Goal: Information Seeking & Learning: Learn about a topic

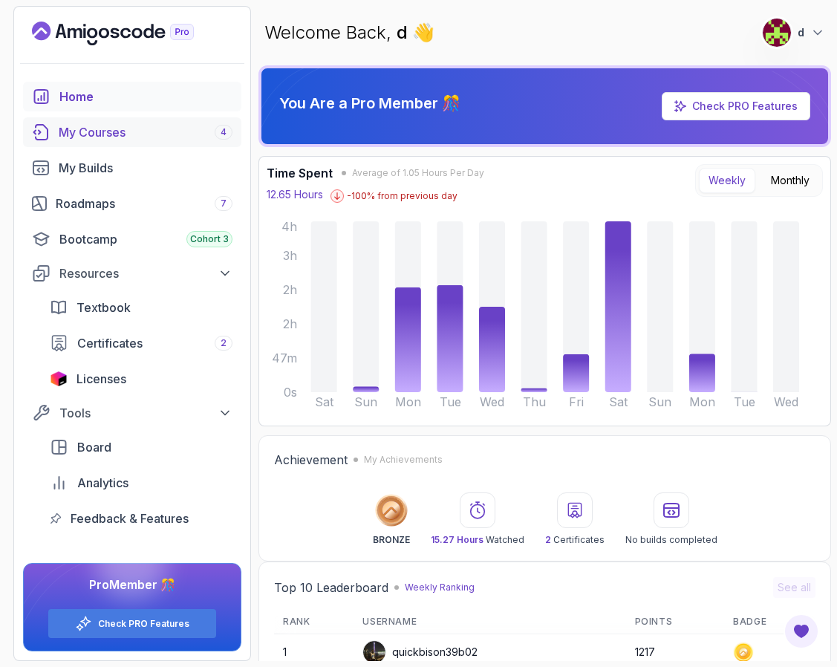
click at [108, 137] on div "My Courses 4" at bounding box center [146, 132] width 174 height 18
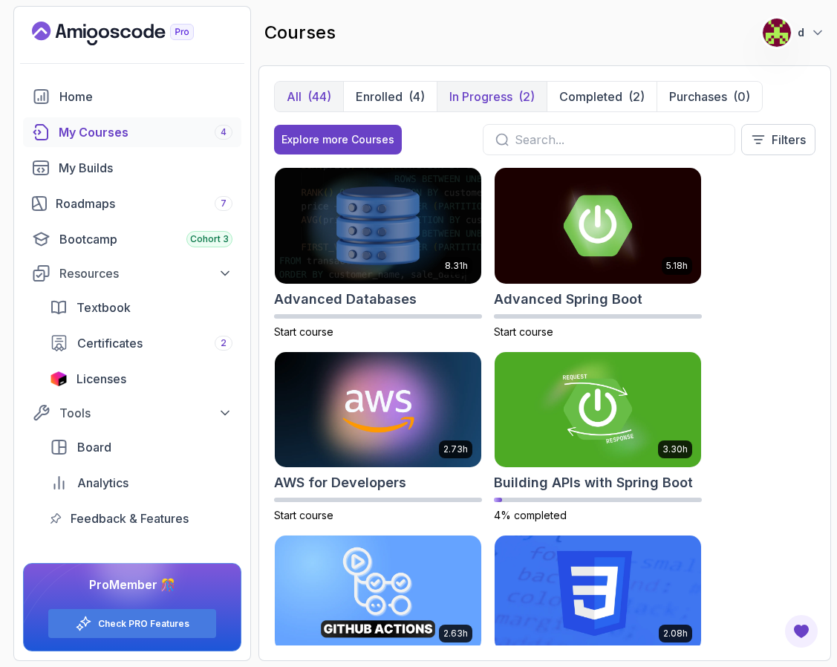
click at [511, 100] on p "In Progress" at bounding box center [480, 97] width 63 height 18
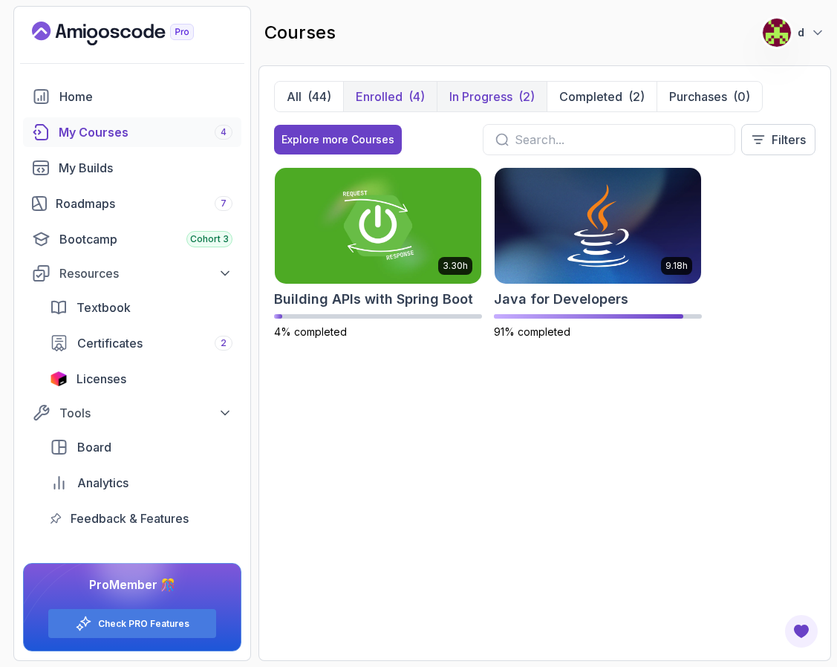
click at [412, 93] on div "(4)" at bounding box center [416, 97] width 16 height 18
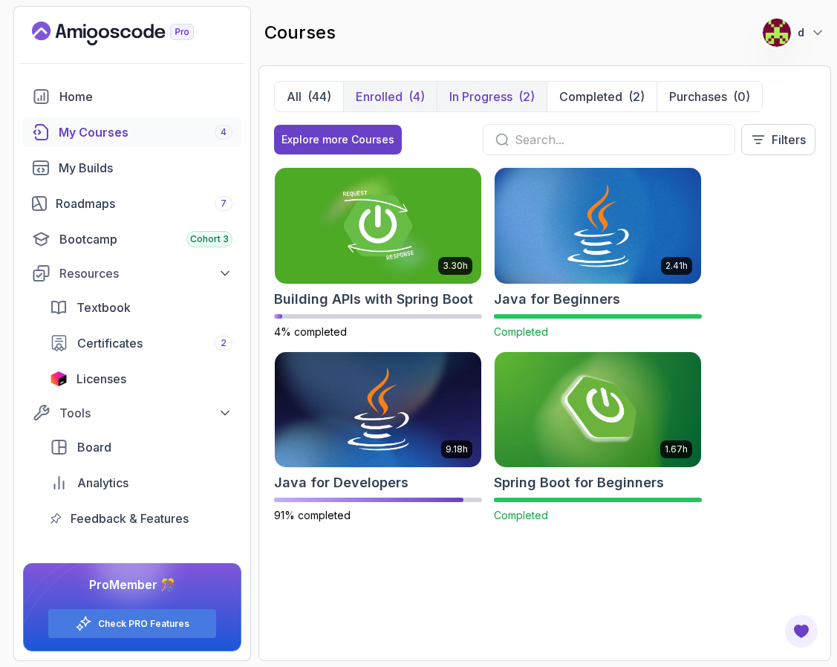
click at [482, 93] on p "In Progress" at bounding box center [480, 97] width 63 height 18
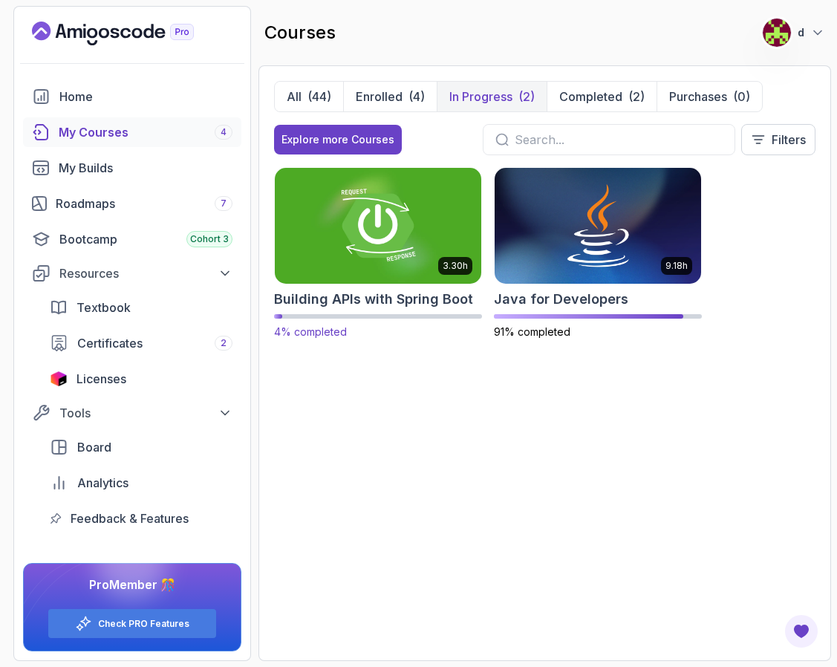
click at [380, 297] on h2 "Building APIs with Spring Boot" at bounding box center [373, 299] width 199 height 21
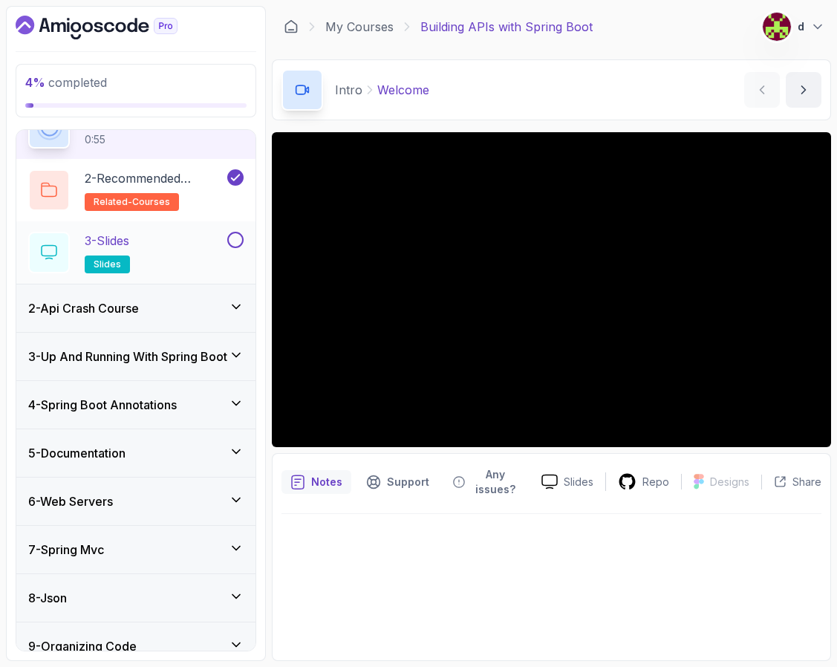
scroll to position [84, 0]
